Goal: Task Accomplishment & Management: Complete application form

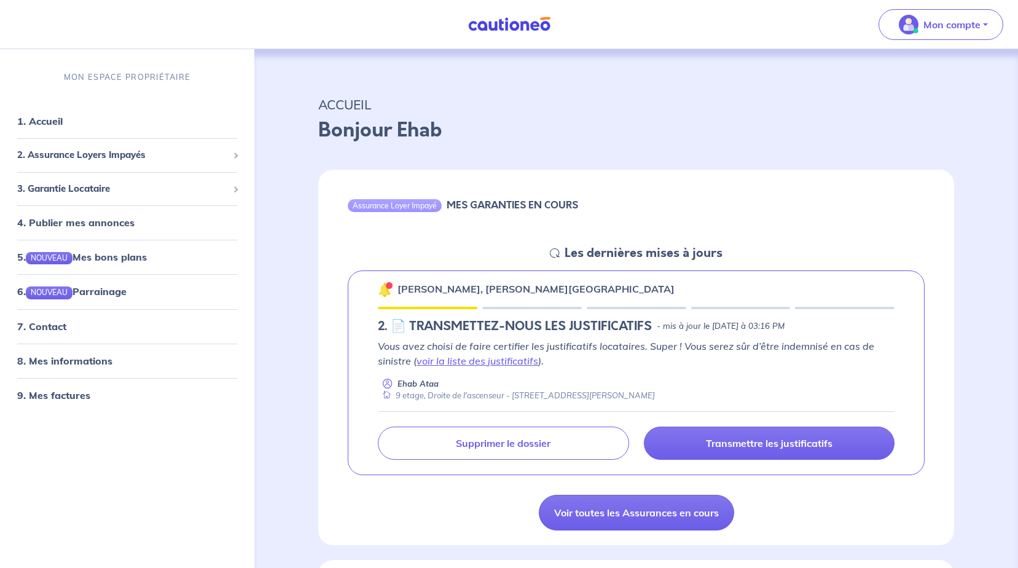
click at [793, 446] on p "Transmettre les justificatifs" at bounding box center [769, 443] width 127 height 12
click at [386, 291] on img at bounding box center [385, 289] width 15 height 15
click at [415, 288] on p "[PERSON_NAME], [PERSON_NAME][GEOGRAPHIC_DATA]" at bounding box center [536, 288] width 277 height 15
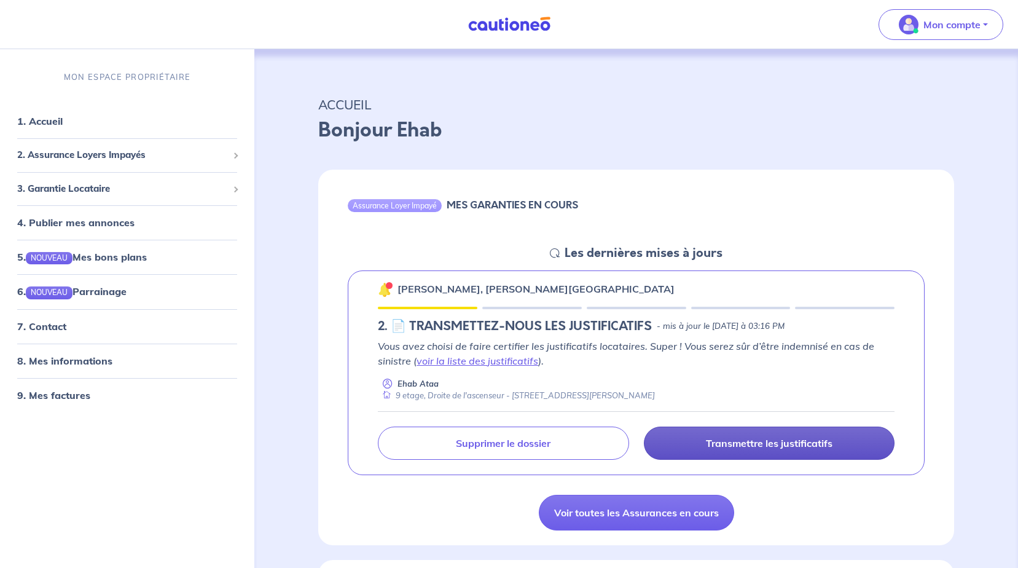
click at [736, 449] on p "Transmettre les justificatifs" at bounding box center [769, 443] width 127 height 12
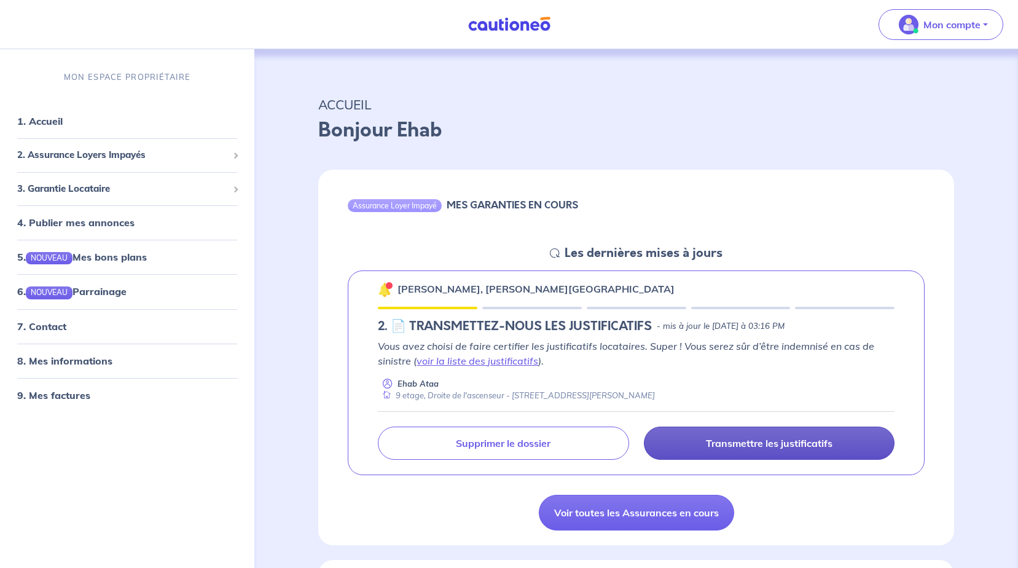
click at [736, 449] on p "Transmettre les justificatifs" at bounding box center [769, 443] width 127 height 12
click at [736, 450] on link "Transmettre les justificatifs" at bounding box center [769, 443] width 251 height 33
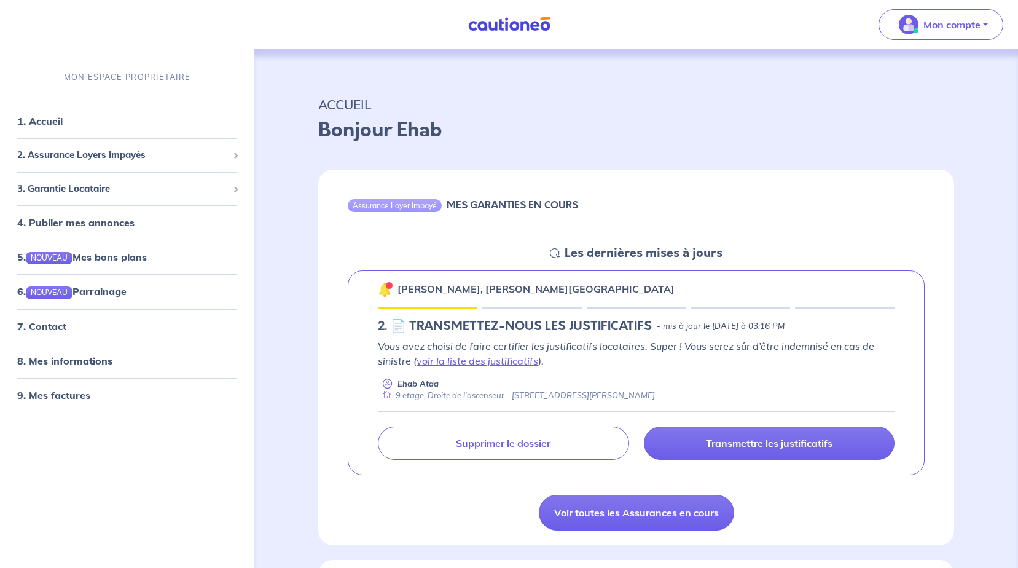
click at [856, 112] on p "ACCUEIL" at bounding box center [636, 104] width 636 height 22
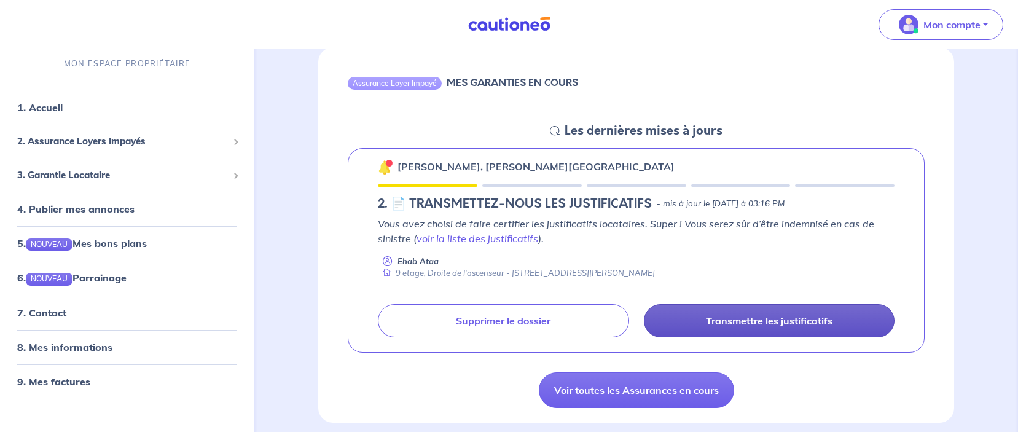
scroll to position [123, 0]
click at [731, 314] on p "Transmettre les justificatifs" at bounding box center [769, 320] width 127 height 12
click at [750, 317] on p "Transmettre les justificatifs" at bounding box center [769, 320] width 127 height 12
click at [539, 218] on p "Vous avez choisi de faire certifier les justificatifs locataires. Super ! Vous …" at bounding box center [636, 231] width 517 height 30
click at [487, 239] on link "voir la liste des justificatifs" at bounding box center [478, 238] width 122 height 12
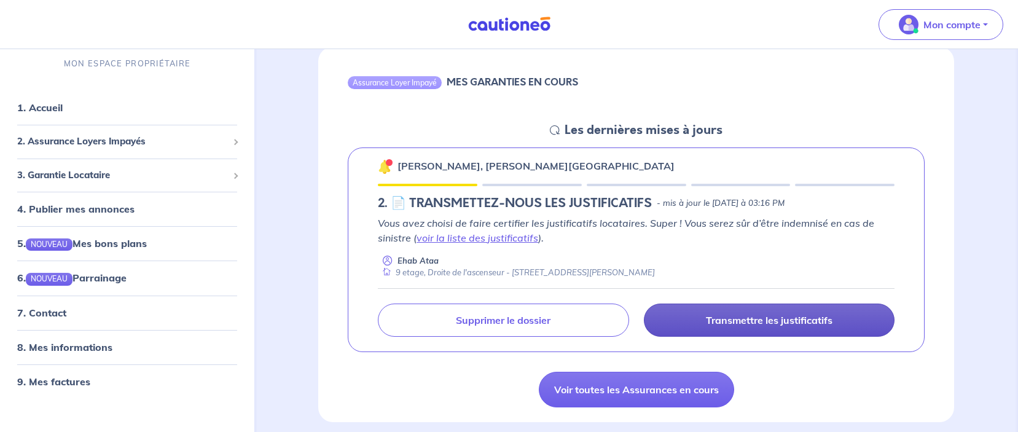
click at [724, 315] on p "Transmettre les justificatifs" at bounding box center [769, 320] width 127 height 12
click at [699, 325] on link "Transmettre les justificatifs" at bounding box center [769, 320] width 251 height 33
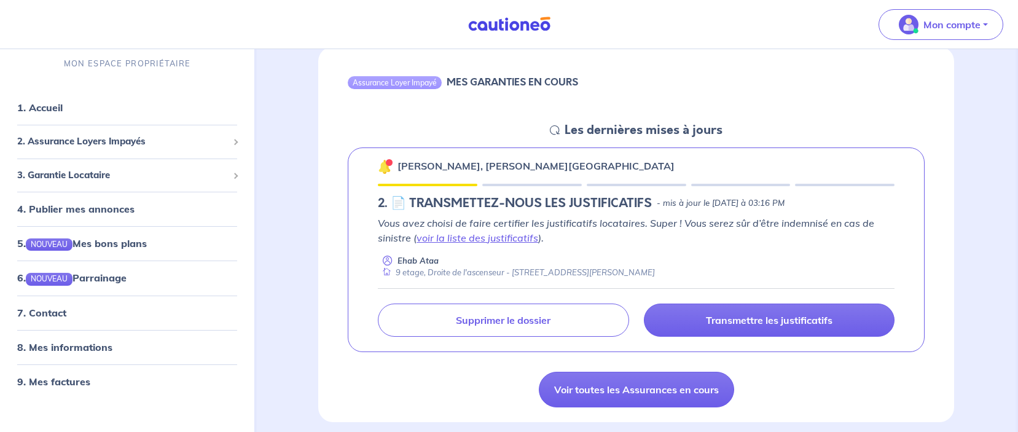
click at [585, 220] on p "Vous avez choisi de faire certifier les justificatifs locataires. Super ! Vous …" at bounding box center [636, 231] width 517 height 30
click at [607, 221] on p "Vous avez choisi de faire certifier les justificatifs locataires. Super ! Vous …" at bounding box center [636, 231] width 517 height 30
click at [720, 232] on p "Vous avez choisi de faire certifier les justificatifs locataires. Super ! Vous …" at bounding box center [636, 231] width 517 height 30
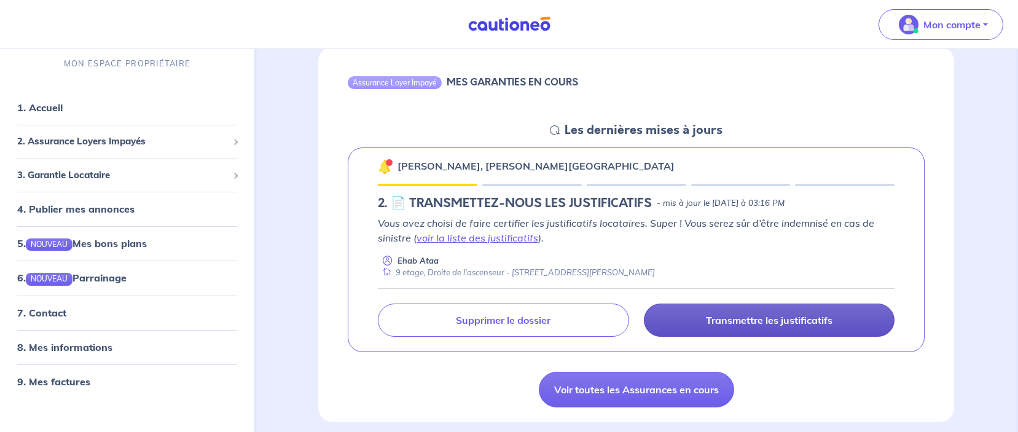
click at [704, 318] on link "Transmettre les justificatifs" at bounding box center [769, 320] width 251 height 33
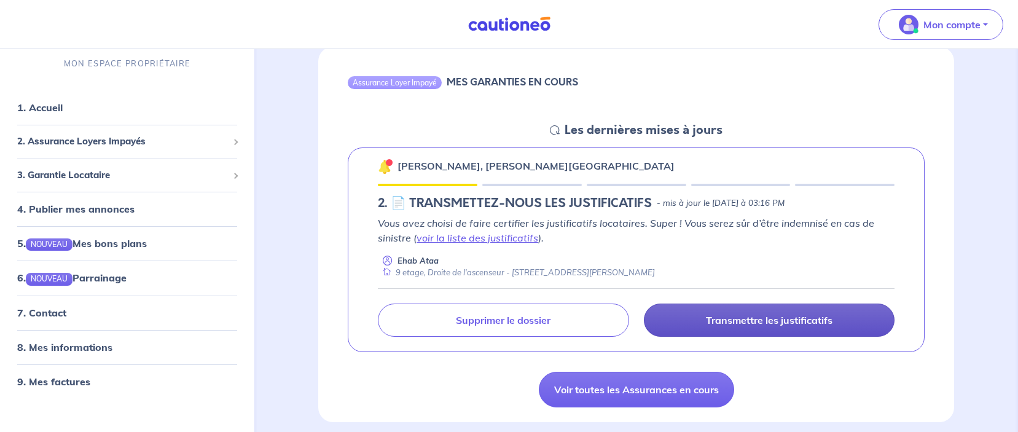
click at [704, 318] on link "Transmettre les justificatifs" at bounding box center [769, 320] width 251 height 33
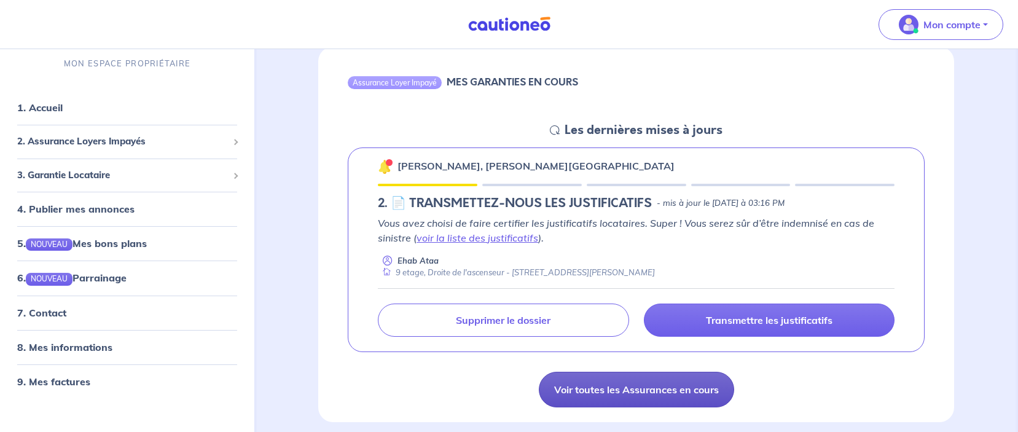
click at [666, 387] on link "Voir toutes les Assurances en cours" at bounding box center [636, 390] width 195 height 36
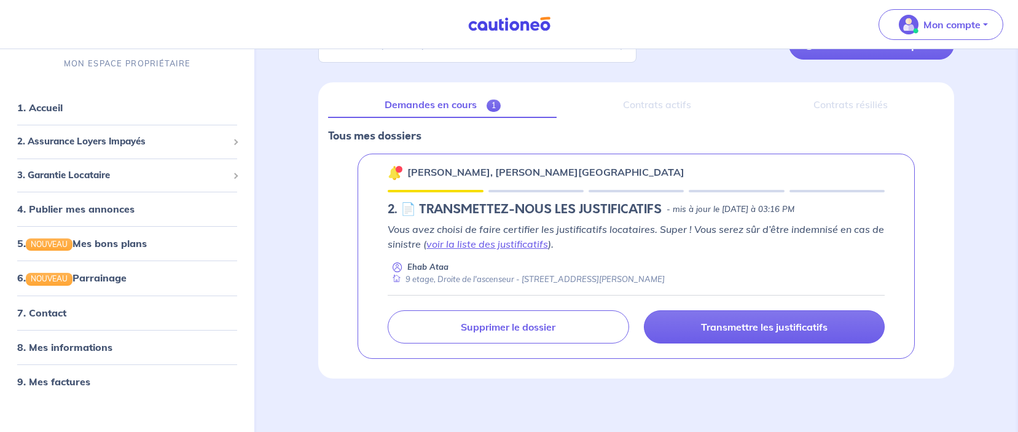
scroll to position [122, 0]
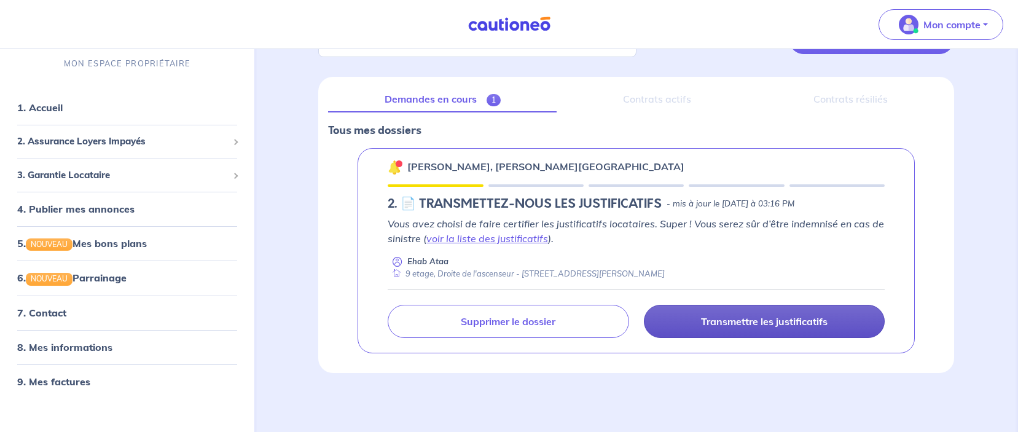
click at [738, 328] on link "Transmettre les justificatifs" at bounding box center [764, 321] width 241 height 33
click at [764, 321] on p "Transmettre les justificatifs" at bounding box center [764, 321] width 127 height 12
click at [777, 328] on link "Transmettre les justificatifs" at bounding box center [764, 321] width 241 height 33
click at [803, 326] on p "Transmettre les justificatifs" at bounding box center [764, 321] width 127 height 12
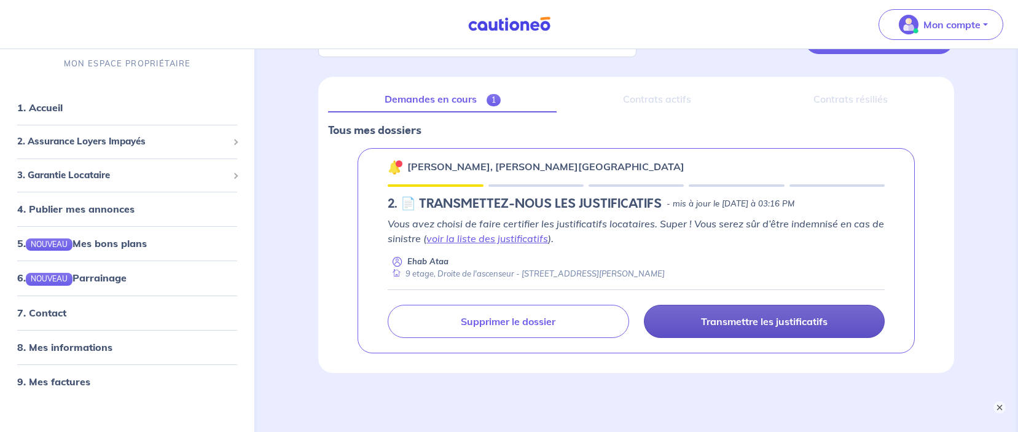
click at [803, 326] on p "Transmettre les justificatifs" at bounding box center [764, 321] width 127 height 12
click at [820, 313] on link "Transmettre les justificatifs" at bounding box center [764, 321] width 241 height 33
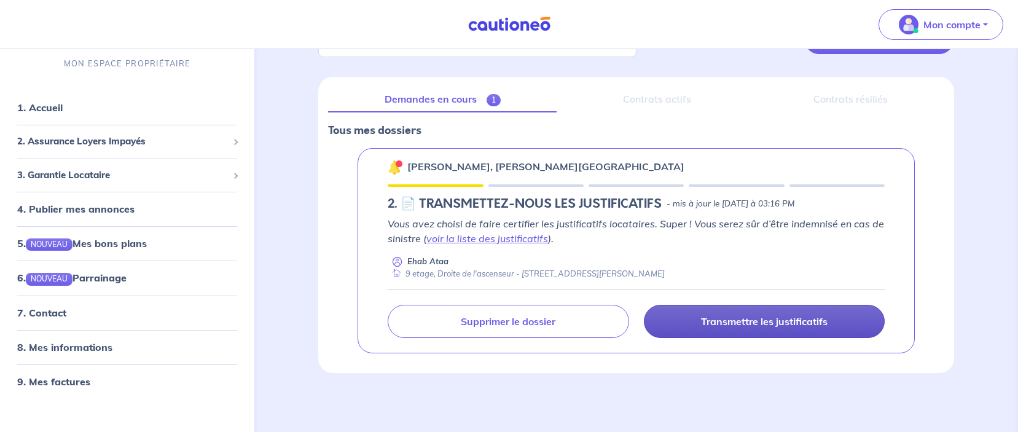
click at [820, 313] on link "Transmettre les justificatifs" at bounding box center [764, 321] width 241 height 33
click at [795, 314] on link "Transmettre les justificatifs" at bounding box center [764, 321] width 241 height 33
